Goal: Information Seeking & Learning: Learn about a topic

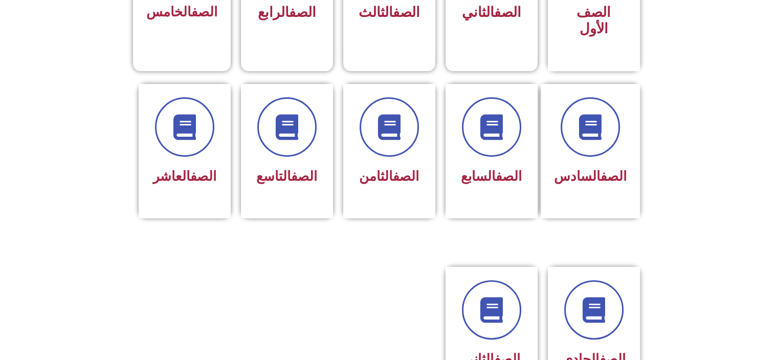
scroll to position [368, 0]
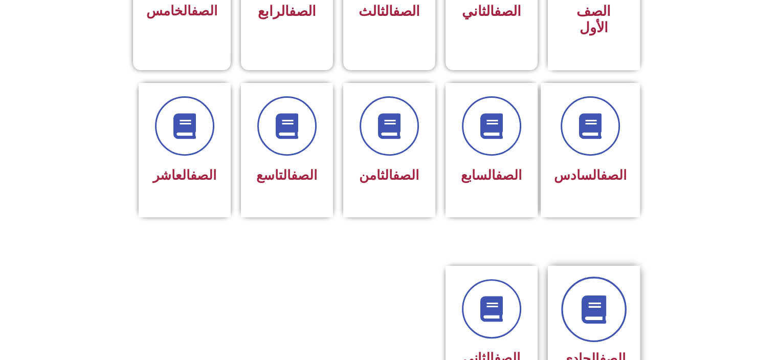
click at [613, 291] on link at bounding box center [593, 308] width 65 height 65
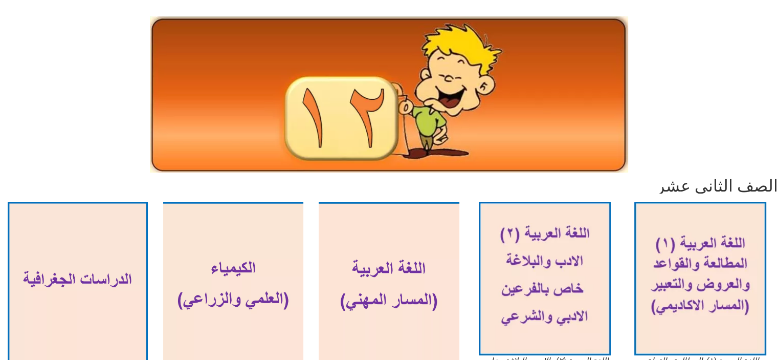
scroll to position [82, 0]
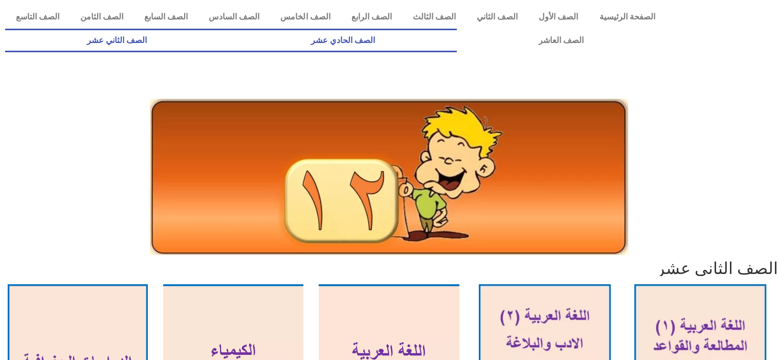
click at [456, 36] on link "الصف الحادي عشر" at bounding box center [343, 41] width 228 height 24
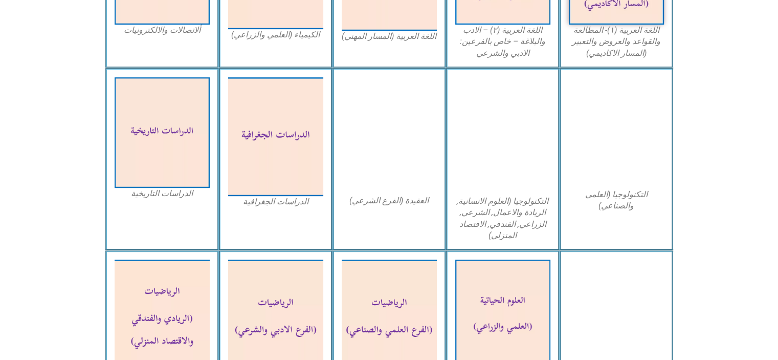
scroll to position [471, 0]
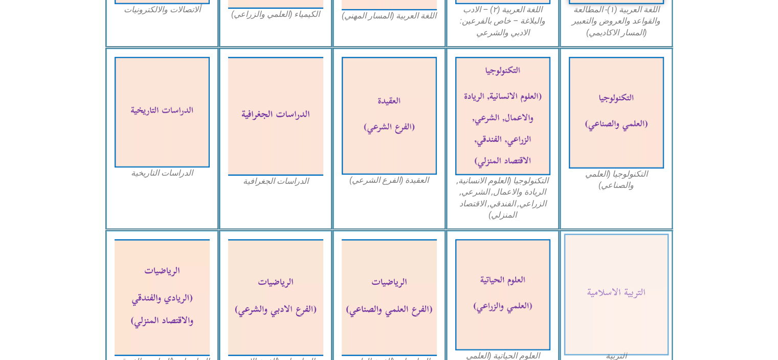
click at [649, 281] on img at bounding box center [616, 295] width 105 height 122
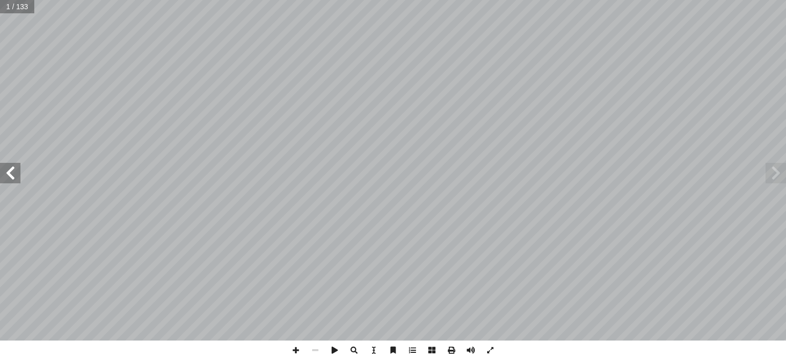
click at [9, 181] on span at bounding box center [10, 173] width 20 height 20
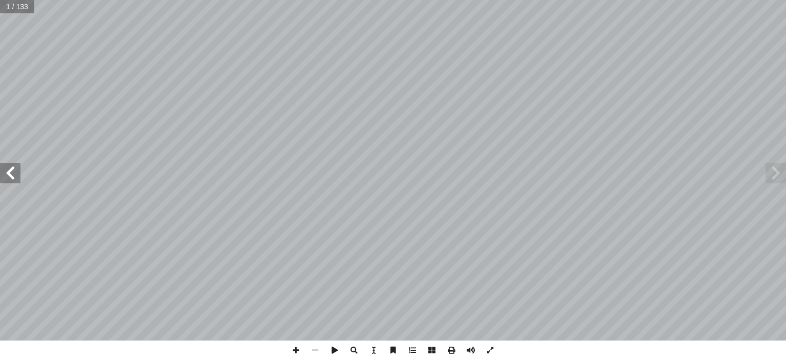
click at [9, 181] on span at bounding box center [10, 173] width 20 height 20
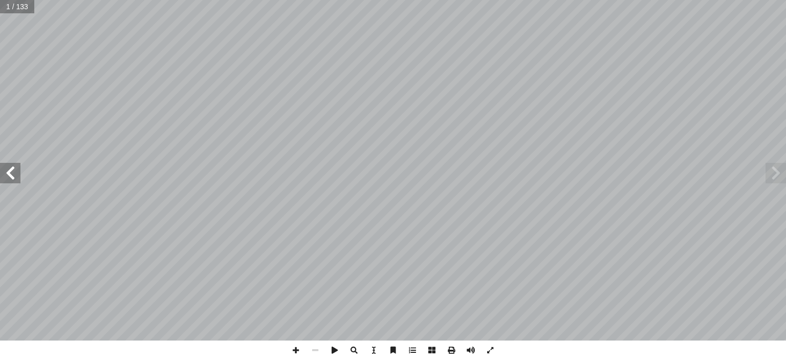
click at [9, 181] on span at bounding box center [10, 173] width 20 height 20
click at [296, 347] on span at bounding box center [295, 349] width 19 height 19
click at [320, 350] on span at bounding box center [314, 349] width 19 height 19
drag, startPoint x: 307, startPoint y: 345, endPoint x: 317, endPoint y: 352, distance: 11.9
click at [317, 352] on span at bounding box center [314, 349] width 19 height 19
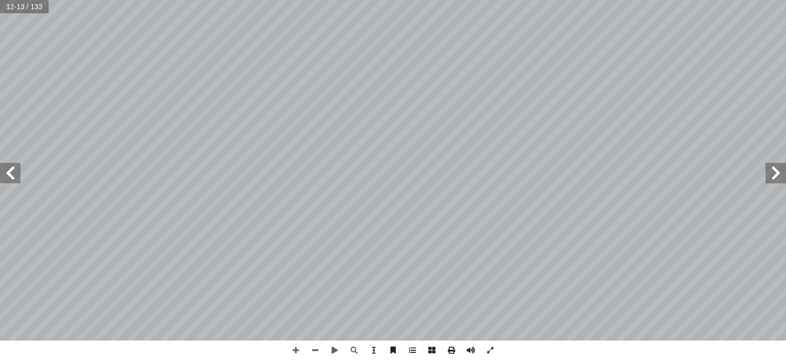
click at [778, 181] on span at bounding box center [775, 173] width 20 height 20
click at [314, 349] on span at bounding box center [314, 349] width 19 height 19
click at [15, 166] on span at bounding box center [10, 173] width 20 height 20
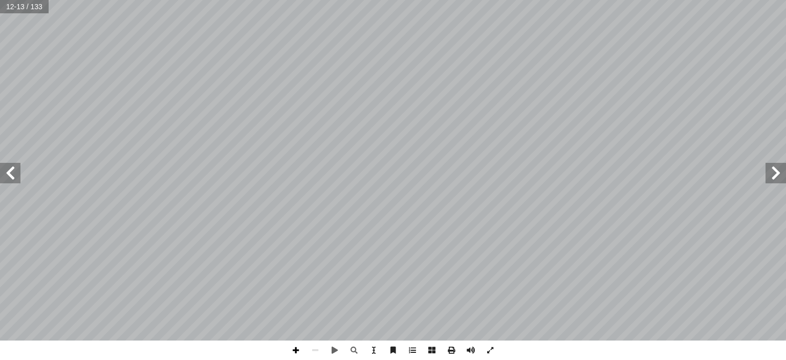
click at [298, 356] on span at bounding box center [295, 349] width 19 height 19
click at [315, 347] on span at bounding box center [314, 349] width 19 height 19
click at [12, 165] on span at bounding box center [10, 173] width 20 height 20
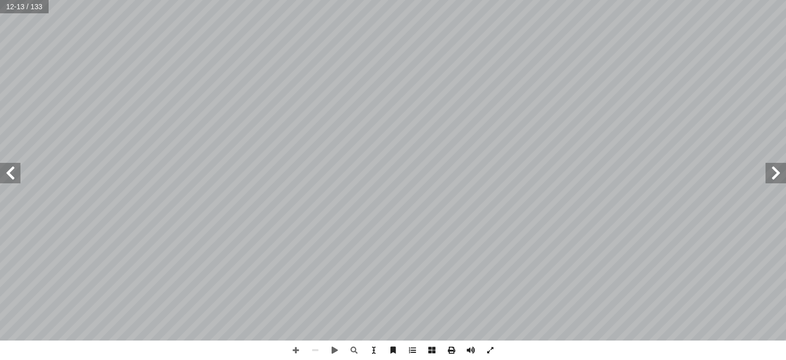
click at [12, 165] on span at bounding box center [10, 173] width 20 height 20
